Goal: Task Accomplishment & Management: Complete application form

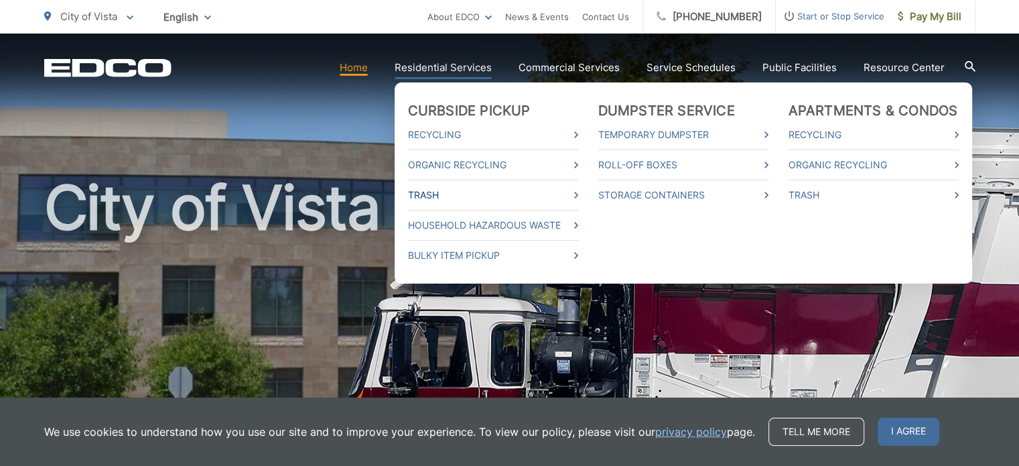
click at [434, 187] on link "Trash" at bounding box center [493, 195] width 170 height 16
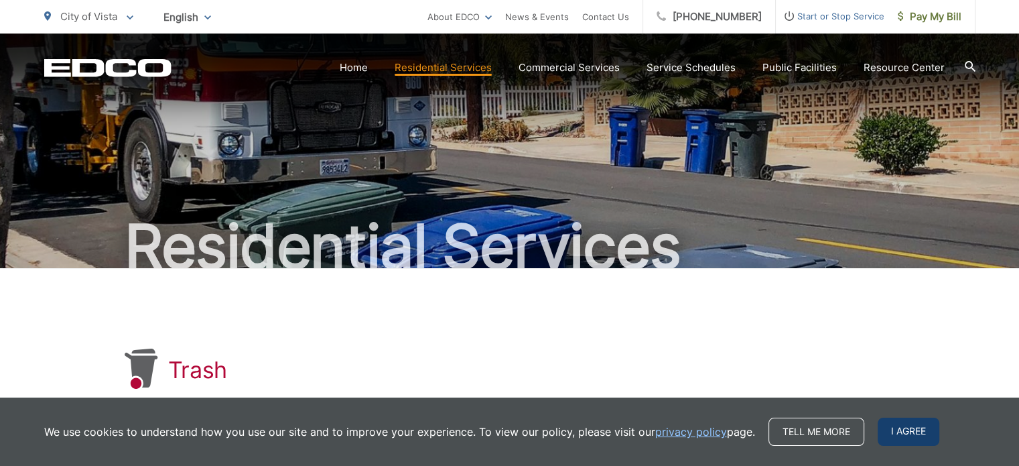
click at [891, 426] on span "I agree" at bounding box center [909, 432] width 62 height 28
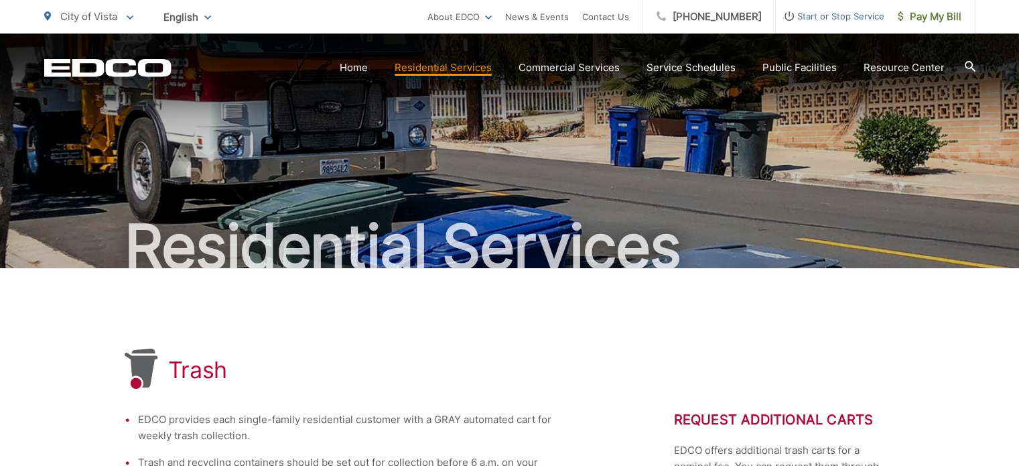
click at [838, 18] on span "Start or Stop Service" at bounding box center [830, 16] width 109 height 16
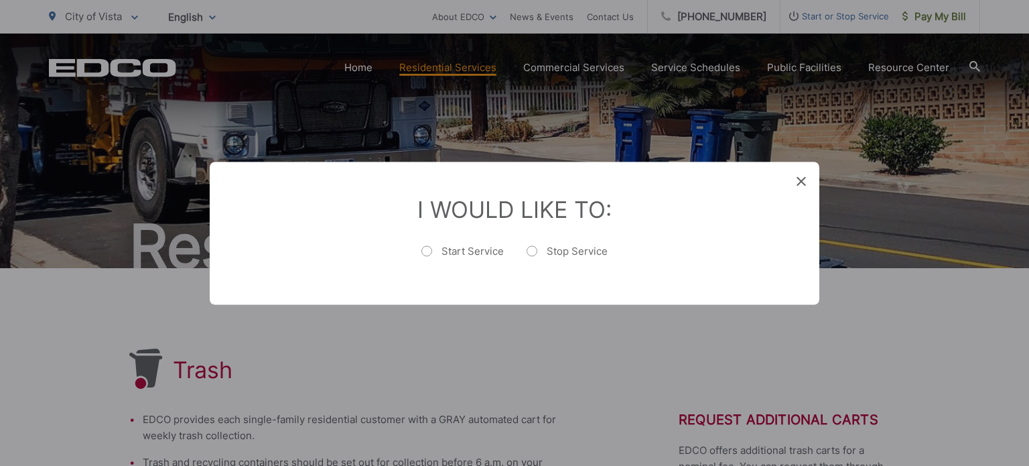
click at [532, 251] on label "Stop Service" at bounding box center [567, 257] width 81 height 27
radio input "true"
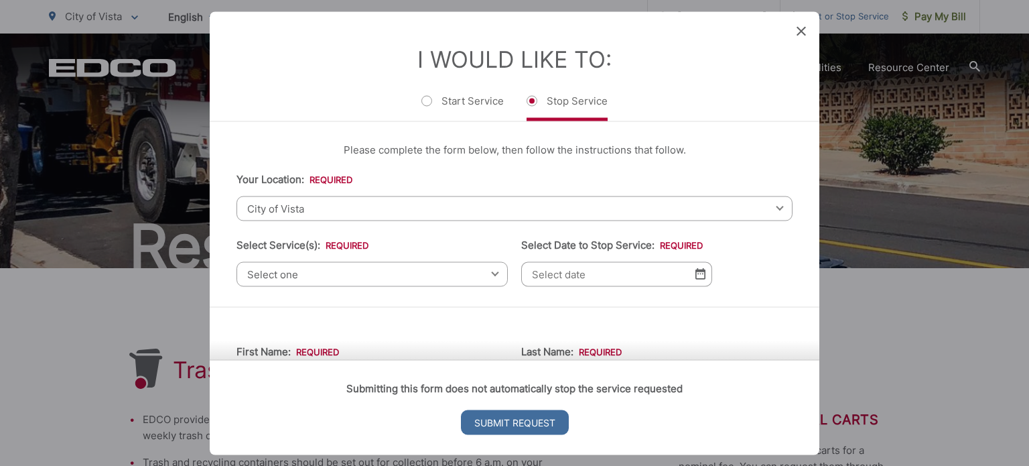
click at [327, 206] on span "City of Vista" at bounding box center [515, 208] width 556 height 25
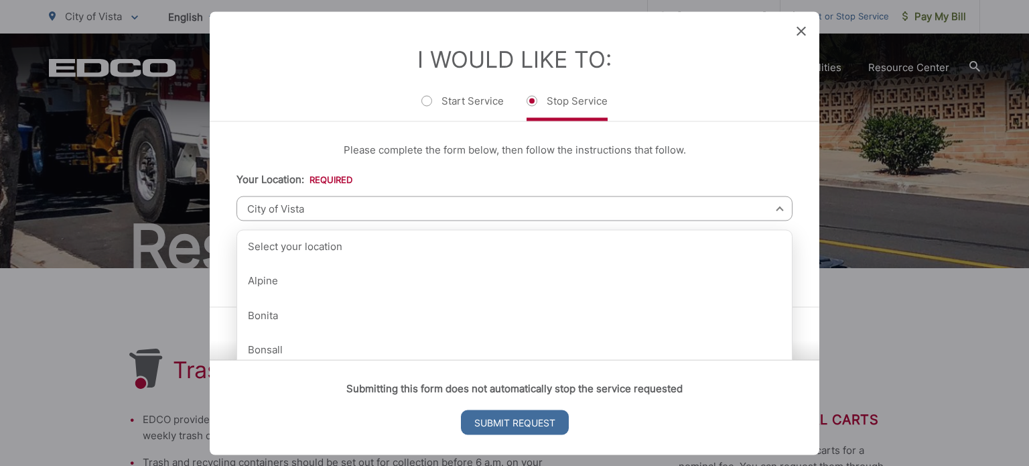
click at [327, 206] on span "City of Vista" at bounding box center [515, 208] width 556 height 25
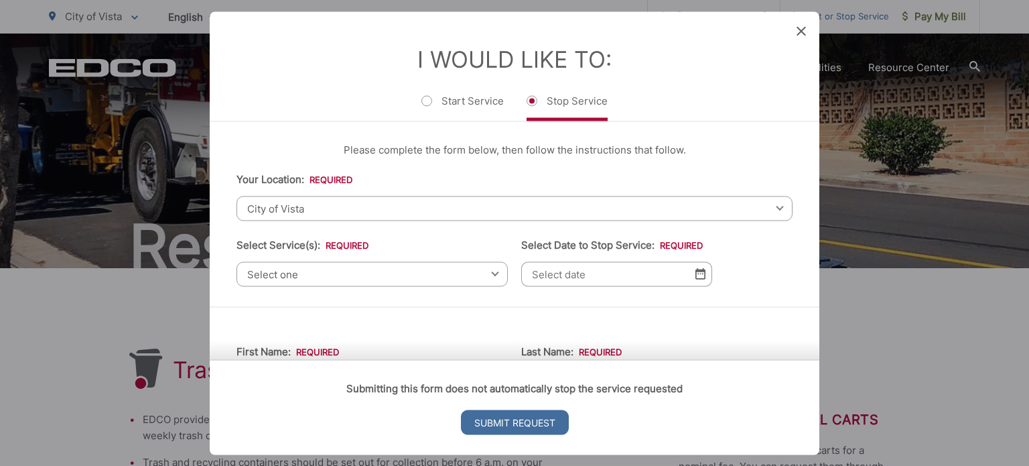
click at [327, 270] on span "Select one" at bounding box center [372, 273] width 271 height 25
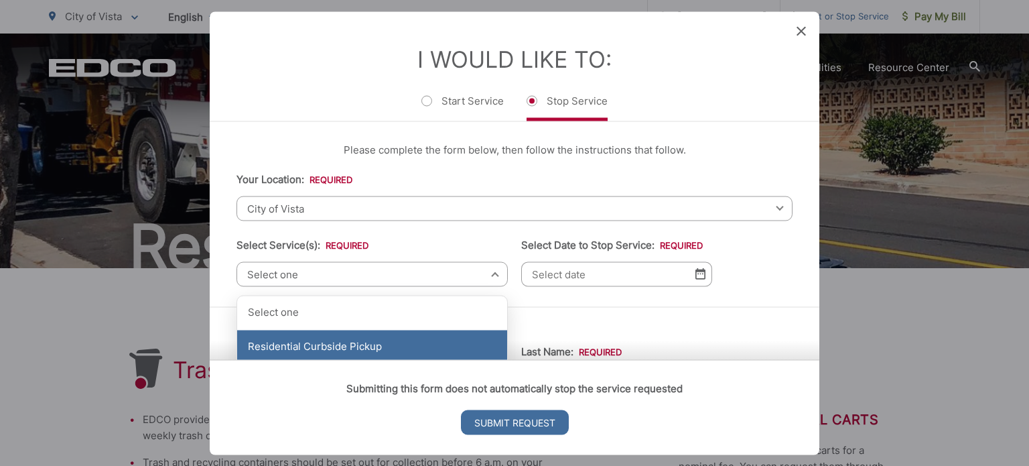
click at [331, 342] on div "Residential Curbside Pickup" at bounding box center [372, 347] width 270 height 34
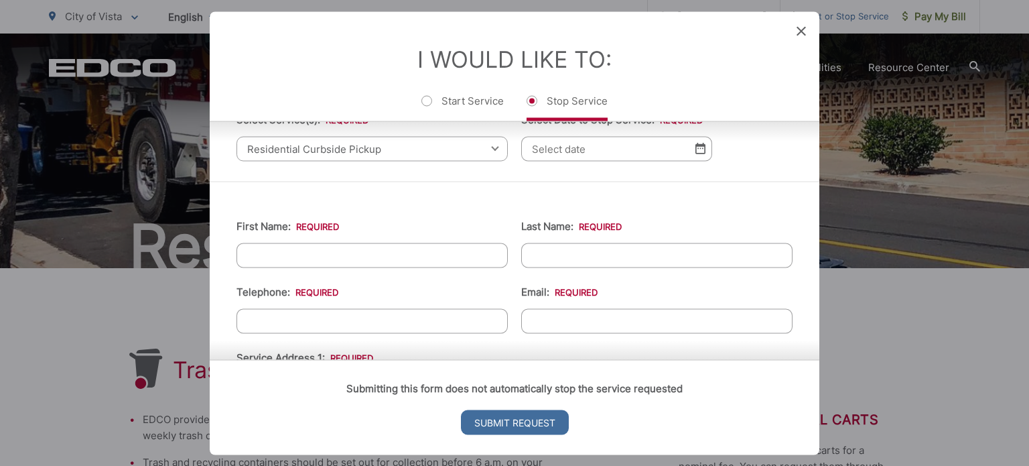
scroll to position [132, 0]
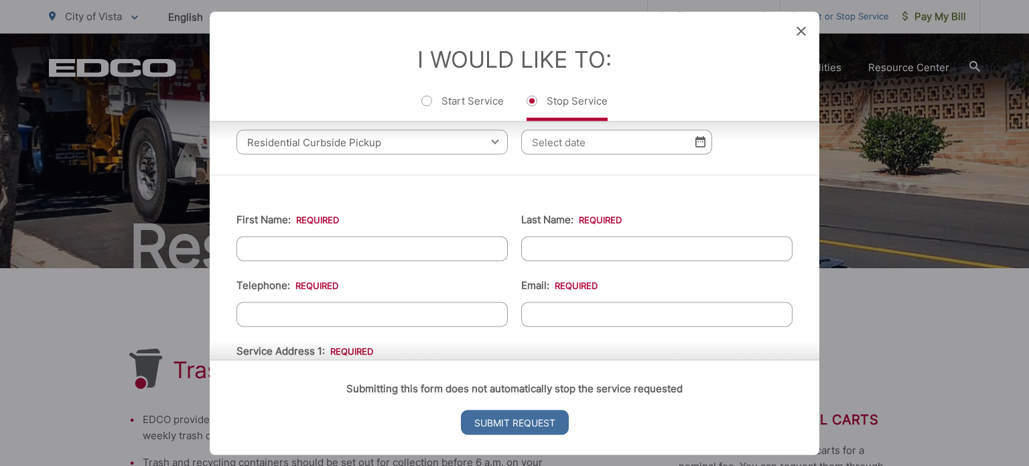
click at [696, 143] on img at bounding box center [701, 141] width 10 height 11
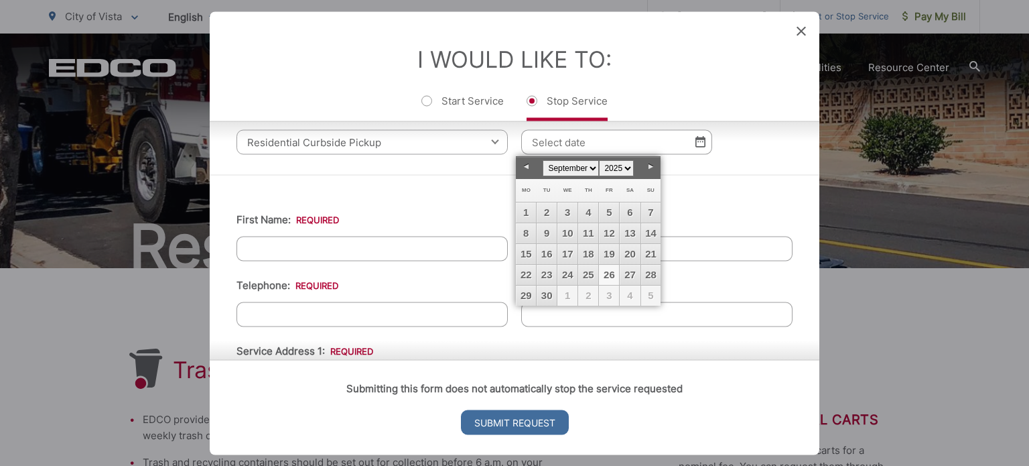
click at [649, 163] on link "Next" at bounding box center [651, 167] width 20 height 20
click at [588, 252] on link "16" at bounding box center [588, 254] width 20 height 20
type input "10/16/2025"
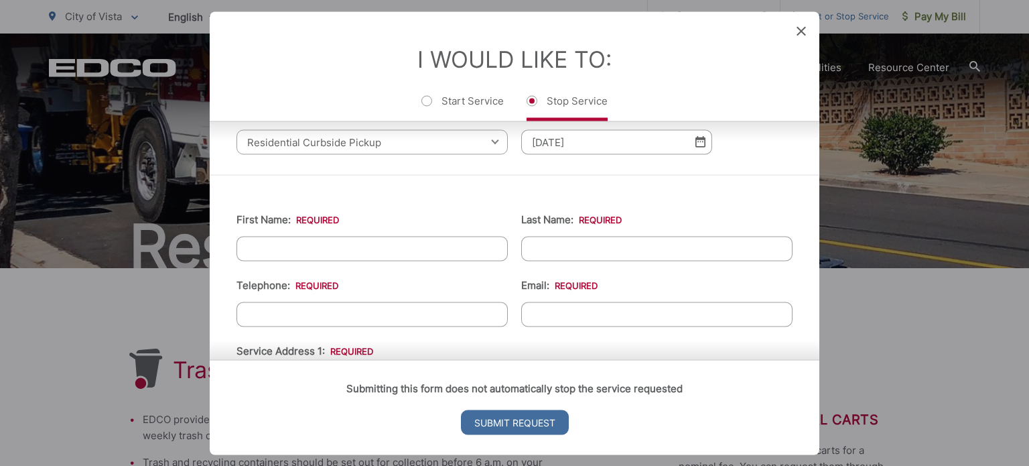
click at [418, 243] on input "First Name: *" at bounding box center [372, 248] width 271 height 25
type input "Tania"
type input "Hogan"
type input "7607101110"
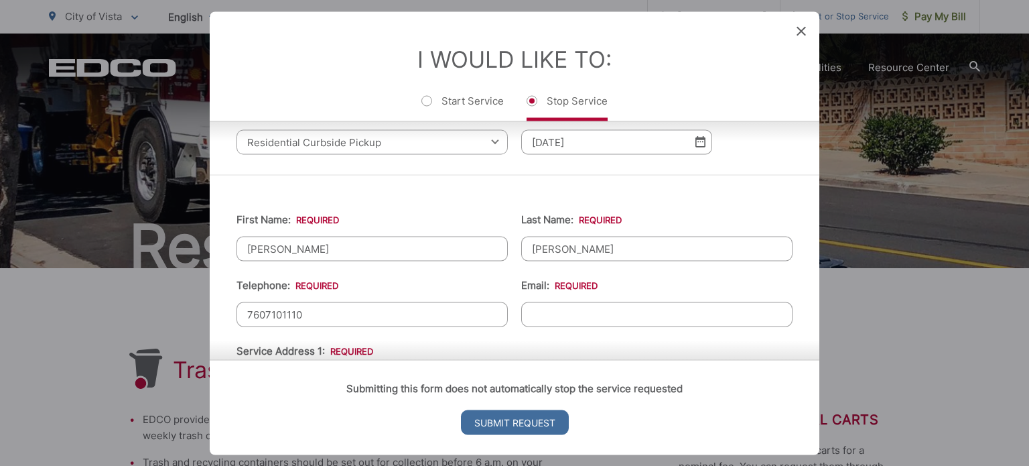
type input "hogan928@gmail.com"
type input "402 Ferrara Way"
type input "Vista"
type input "92083"
type input "(760) 710-1110"
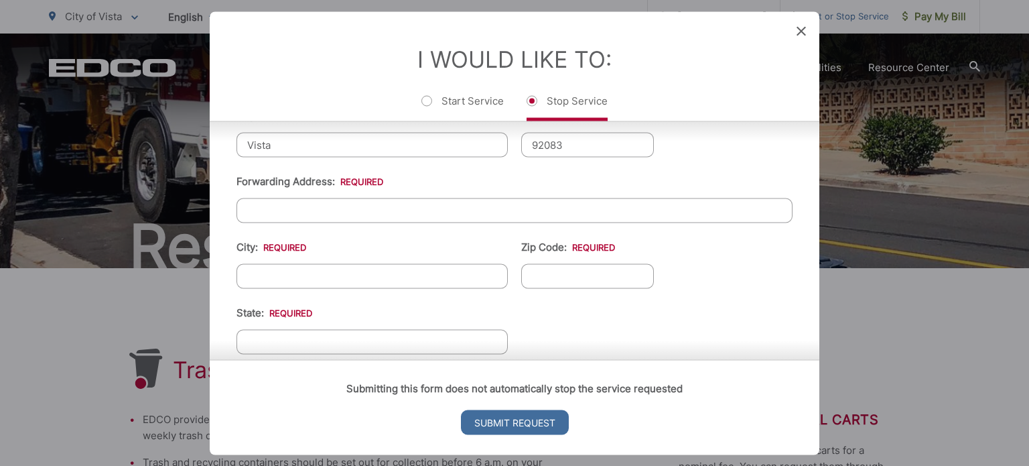
scroll to position [503, 0]
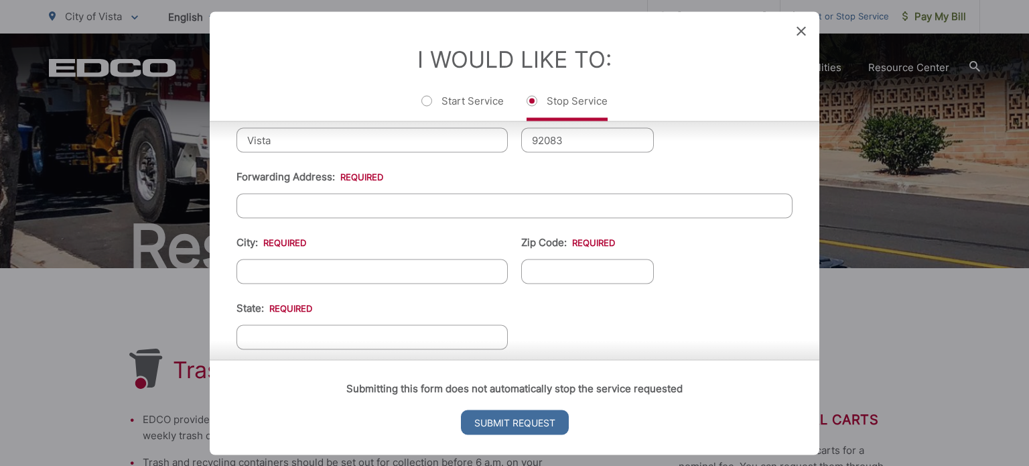
click at [399, 198] on input "Forwarding Address: *" at bounding box center [515, 205] width 556 height 25
click at [401, 196] on input "3931" at bounding box center [515, 205] width 556 height 25
type input "3931 Genine"
type input "Oceanside"
type input "92056"
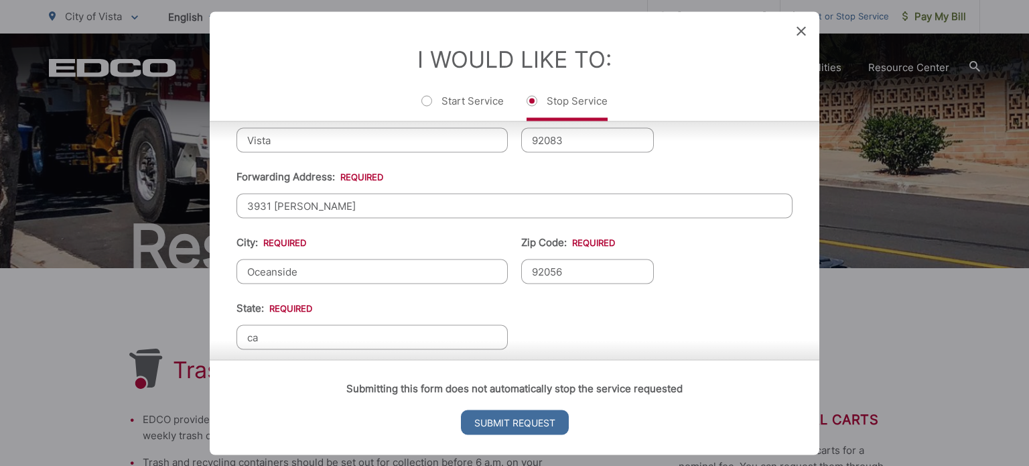
type input "CA"
click at [489, 418] on input "Submit Request" at bounding box center [515, 422] width 108 height 25
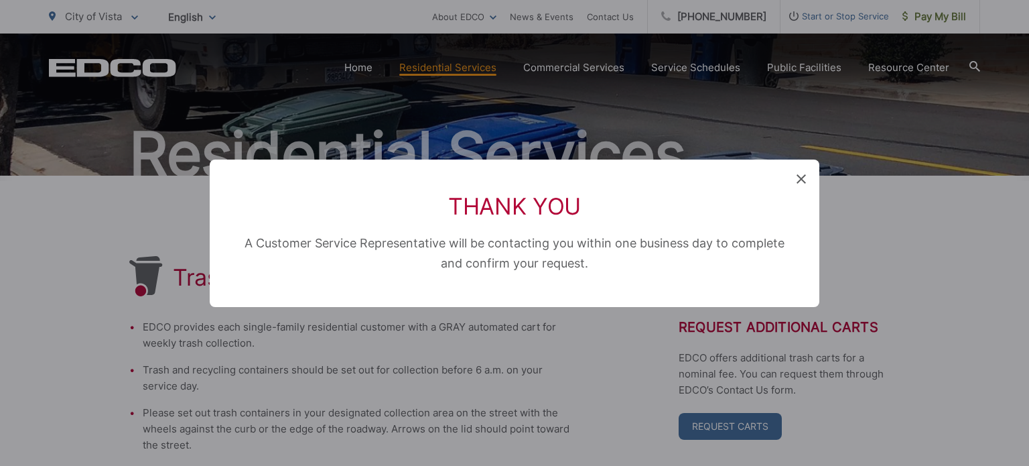
scroll to position [0, 0]
click at [489, 418] on div "Thank You A Customer Service Representative will be contacting you within one b…" at bounding box center [514, 233] width 1029 height 466
